Goal: Check status: Check status

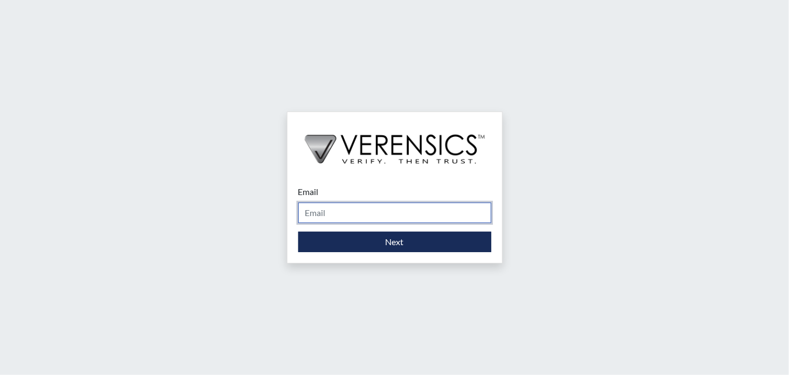
click at [347, 220] on input "Email" at bounding box center [394, 213] width 193 height 20
type input "[EMAIL_ADDRESS][DOMAIN_NAME]"
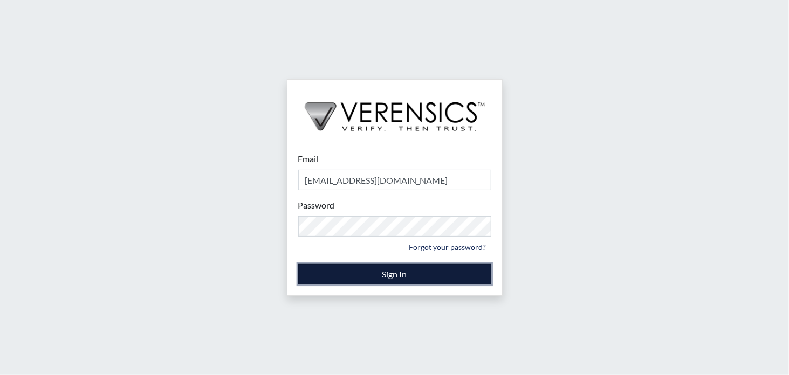
click at [378, 275] on button "Sign In" at bounding box center [394, 274] width 193 height 20
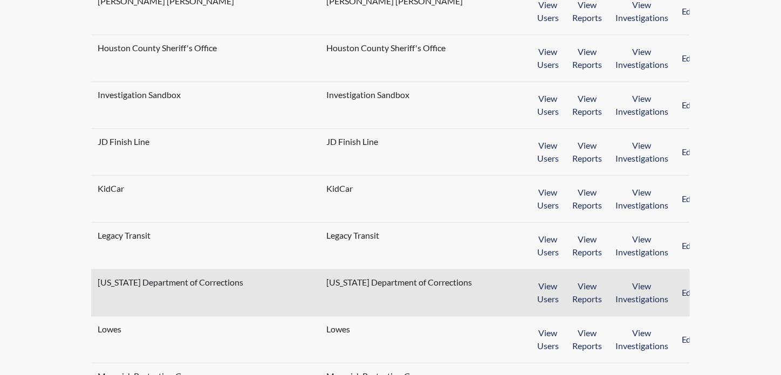
scroll to position [863, 0]
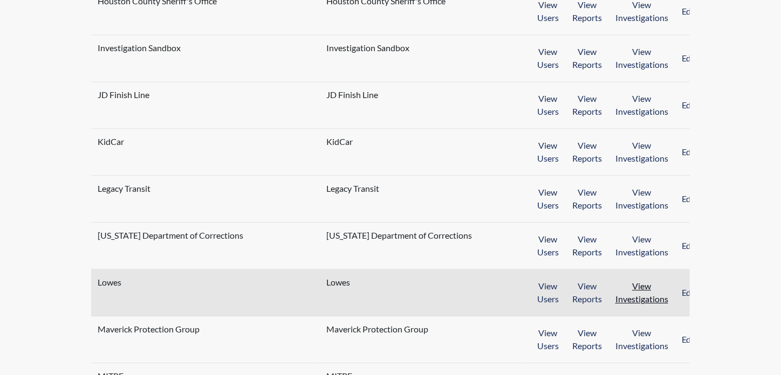
click at [626, 279] on button "View Investigations" at bounding box center [642, 292] width 67 height 33
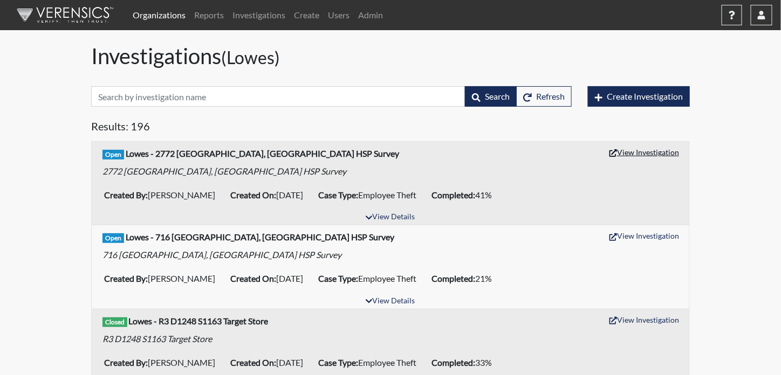
click at [673, 155] on button "View Investigation" at bounding box center [644, 152] width 79 height 17
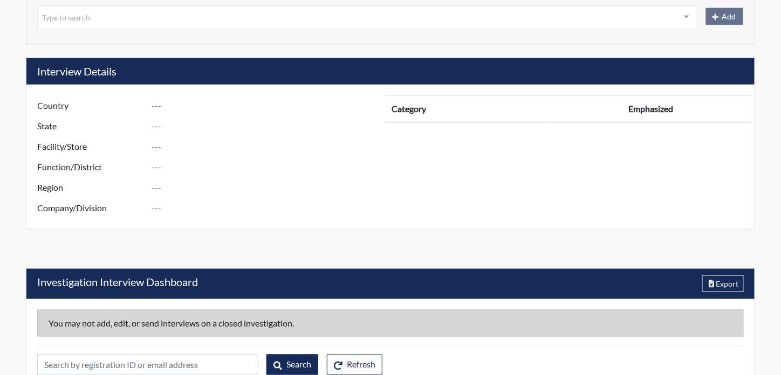
scroll to position [399, 0]
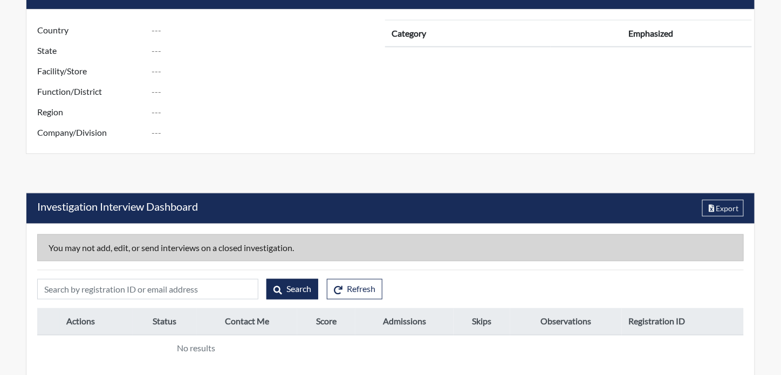
type input "R3 D1275 S2772 Pooler, GA - HSP Survey"
type input "[PERSON_NAME]"
type input "[DATE]"
type input "Employee Theft"
type input "United States"
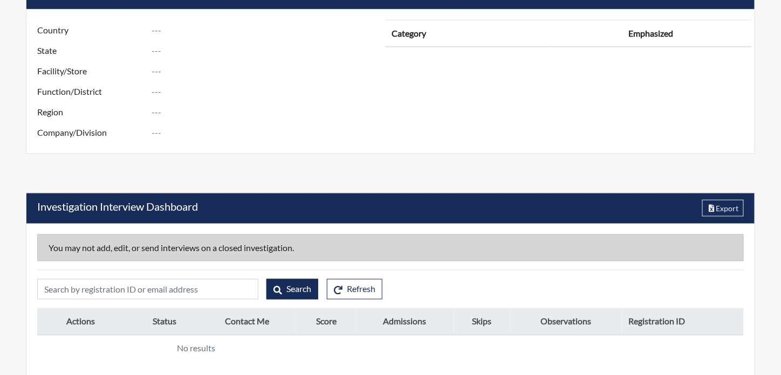
type input "Georgia"
type input "2772 POOLER GA"
type input "1275"
type input "3"
type input "South"
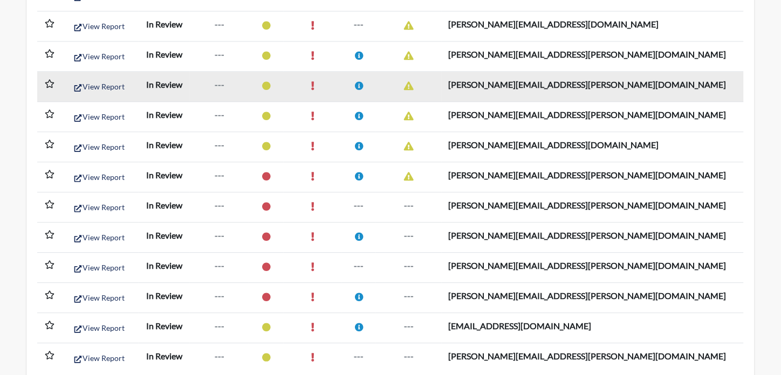
scroll to position [2213, 0]
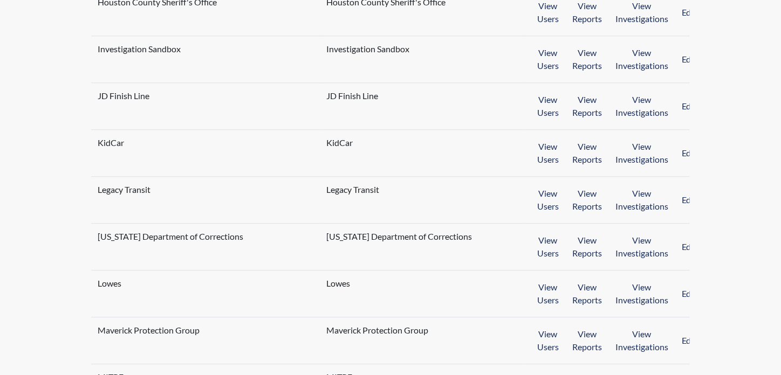
scroll to position [863, 0]
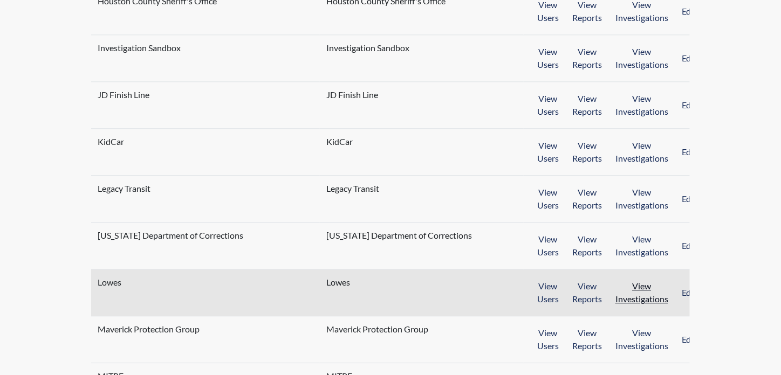
click at [647, 283] on button "View Investigations" at bounding box center [642, 292] width 67 height 33
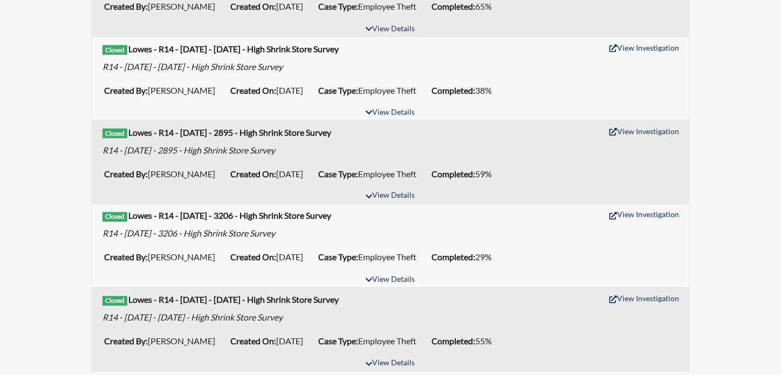
scroll to position [1889, 0]
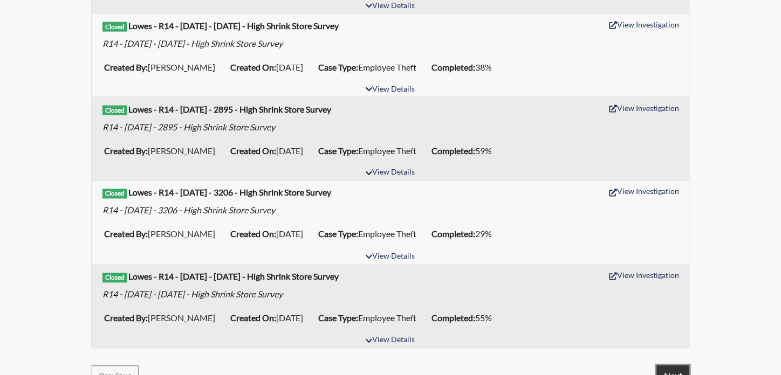
click at [670, 366] on button "Next" at bounding box center [673, 376] width 32 height 20
